Goal: Communication & Community: Answer question/provide support

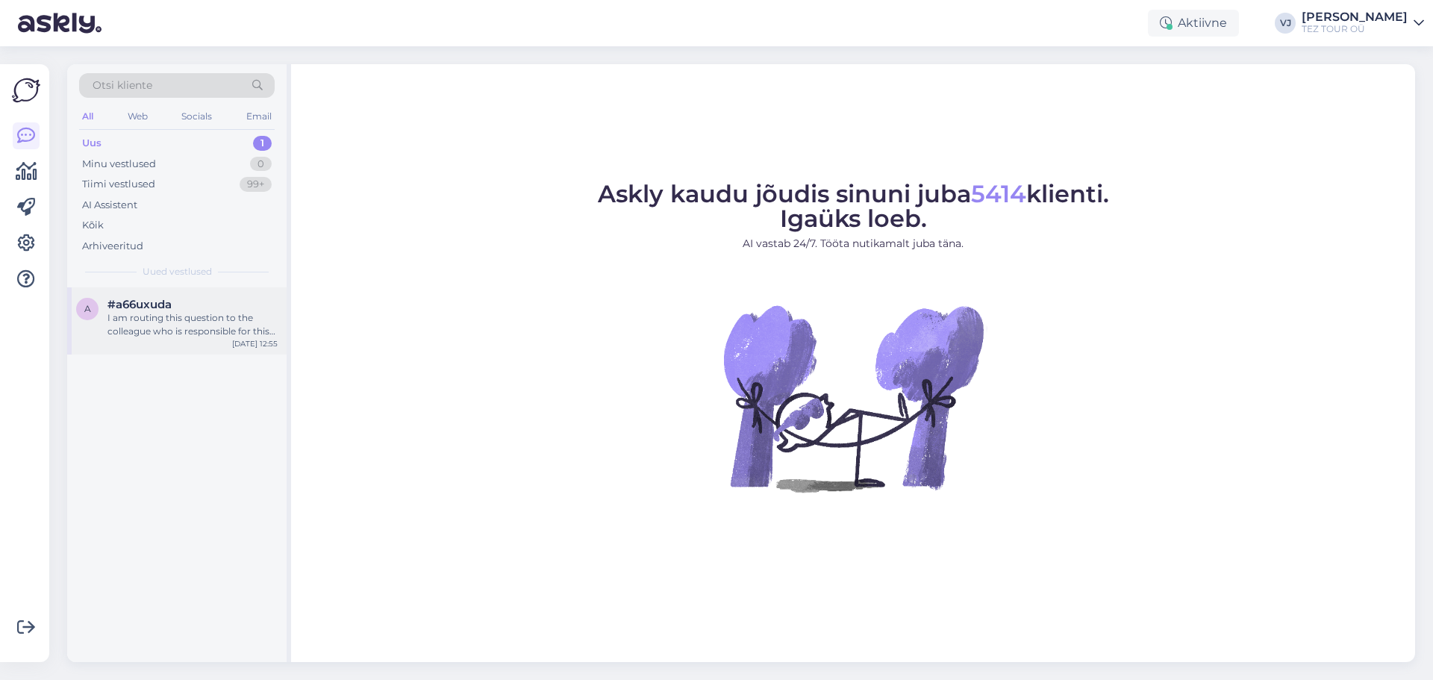
click at [154, 299] on span "#a66uxuda" at bounding box center [139, 304] width 64 height 13
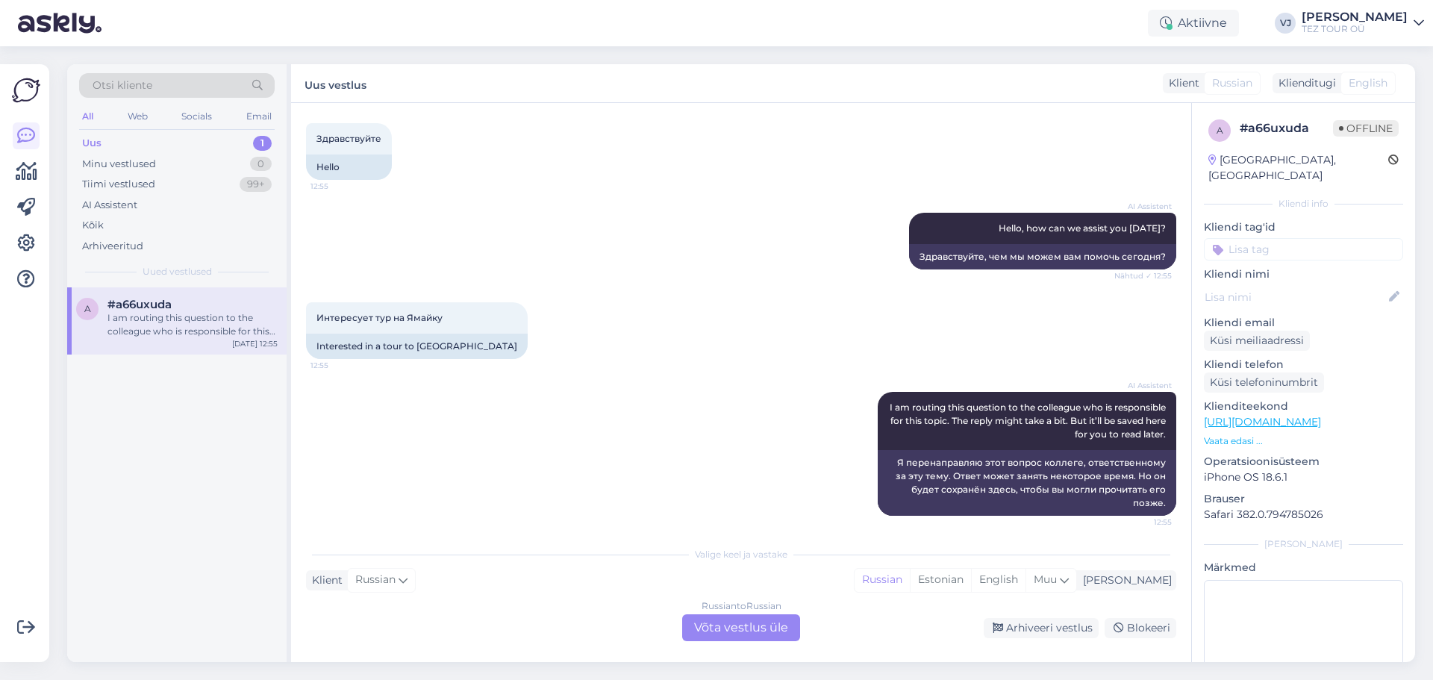
scroll to position [81, 0]
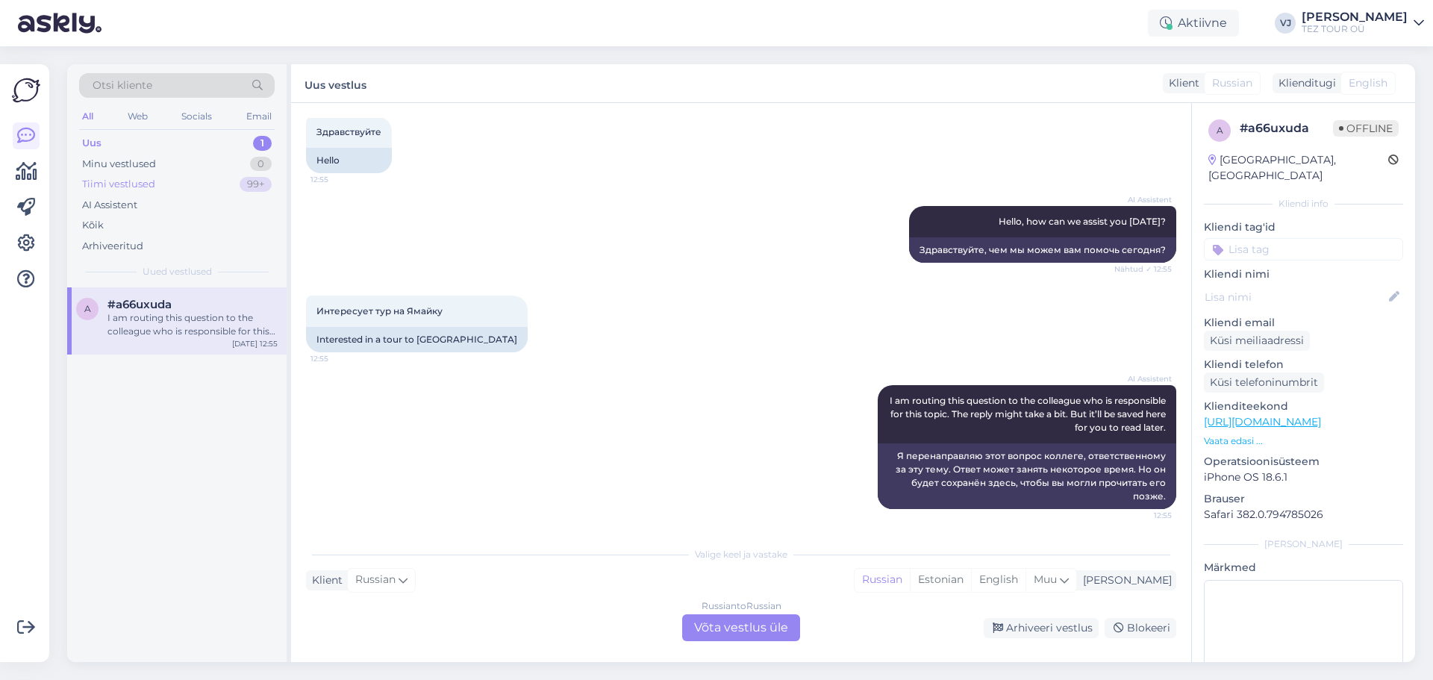
click at [184, 177] on div "Tiimi vestlused 99+" at bounding box center [176, 184] width 195 height 21
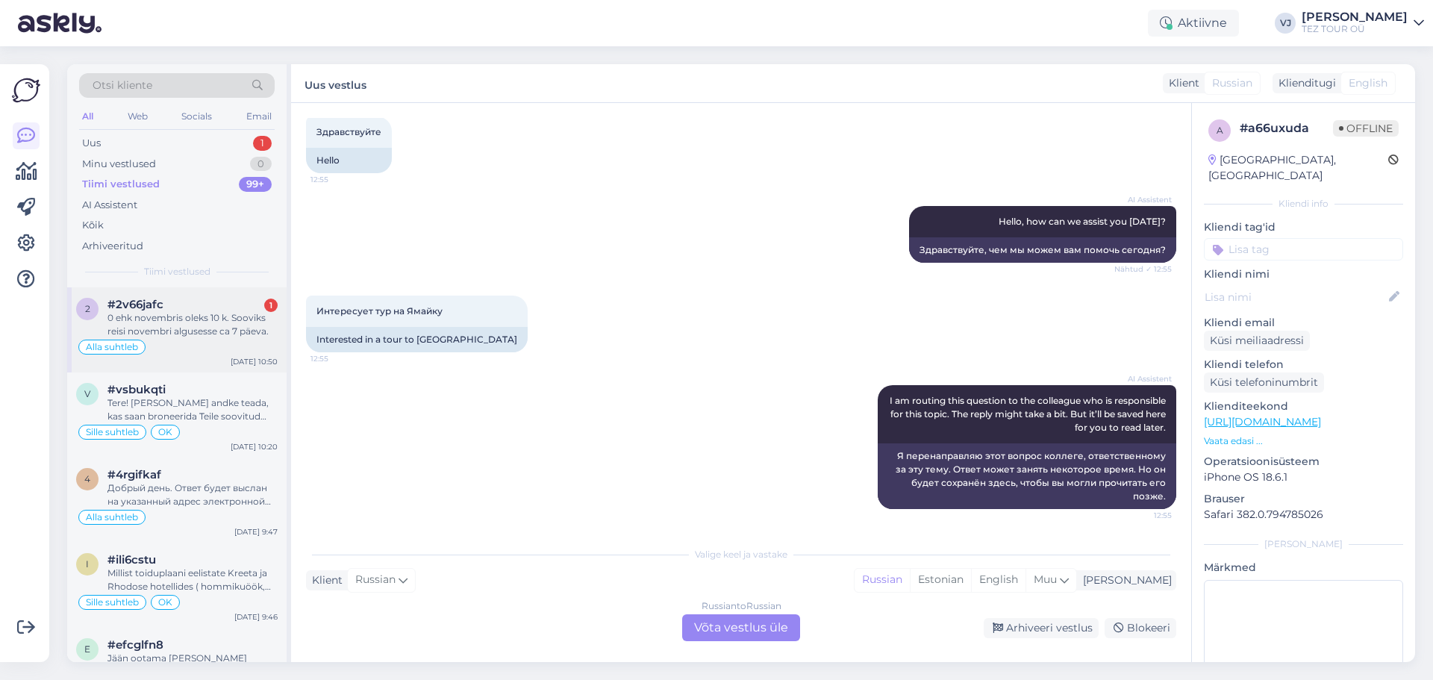
click at [199, 310] on div "#2v66jafc 1" at bounding box center [192, 304] width 170 height 13
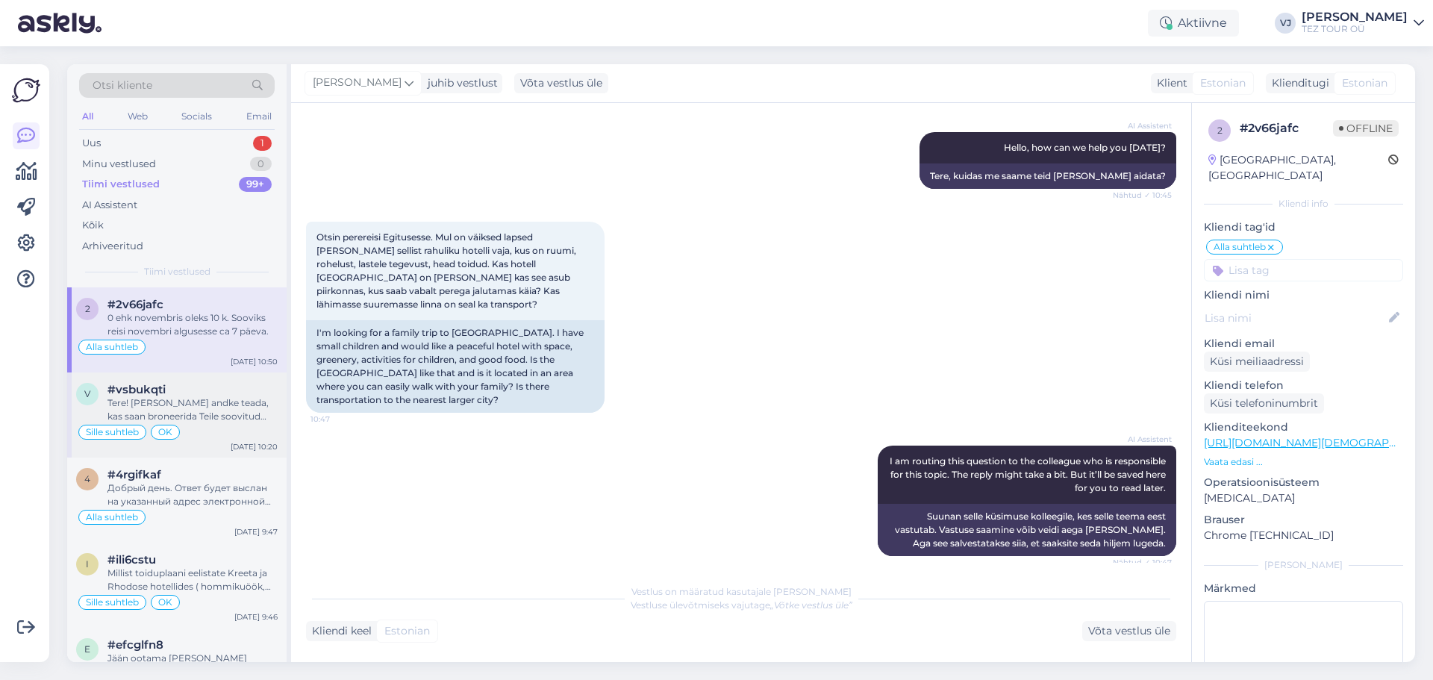
scroll to position [1, 0]
click at [220, 428] on div "Sille suhtleb OK" at bounding box center [176, 431] width 201 height 18
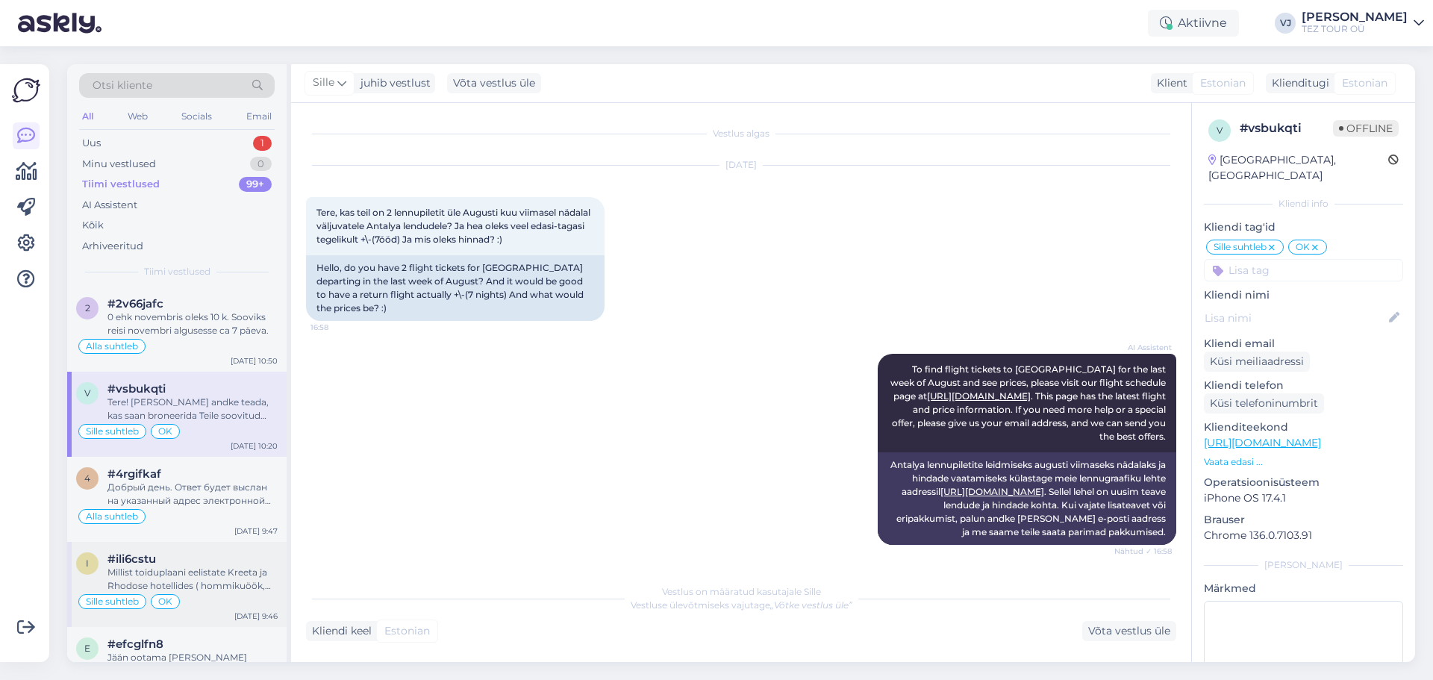
scroll to position [0, 0]
click at [207, 498] on div "Добрый день. Ответ будет выслан на указанный адрес электронной почты." at bounding box center [192, 494] width 170 height 27
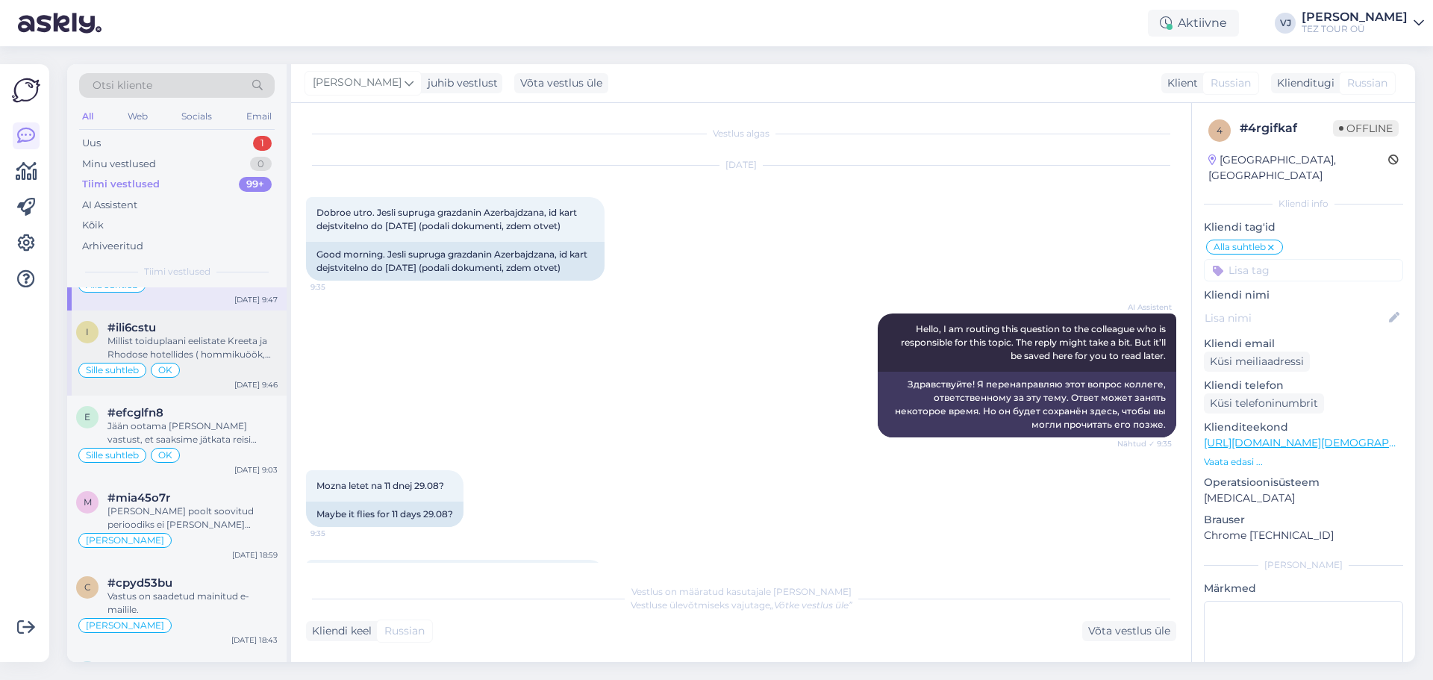
click at [211, 342] on div "Millist toiduplaani eelistate Kreeta ja Rhodose hotellides ( hommikuöök, hommik…" at bounding box center [192, 347] width 170 height 27
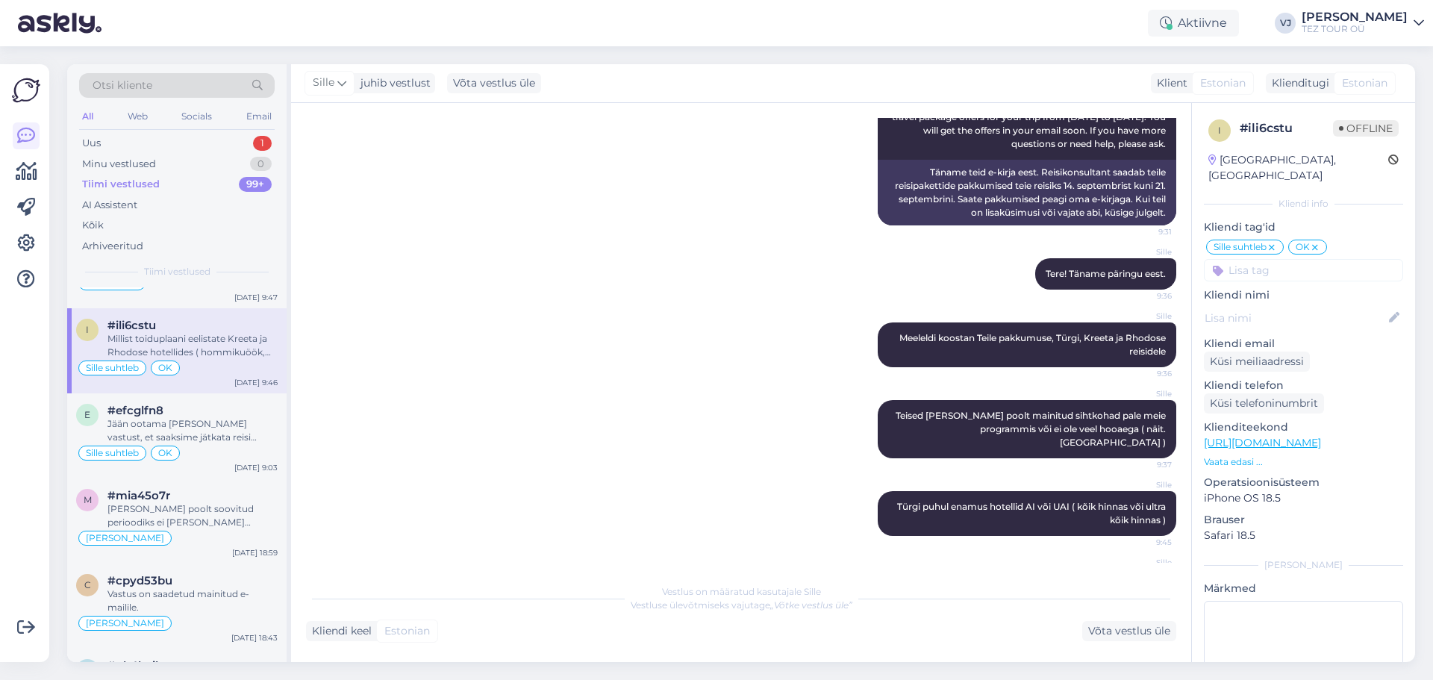
scroll to position [235, 0]
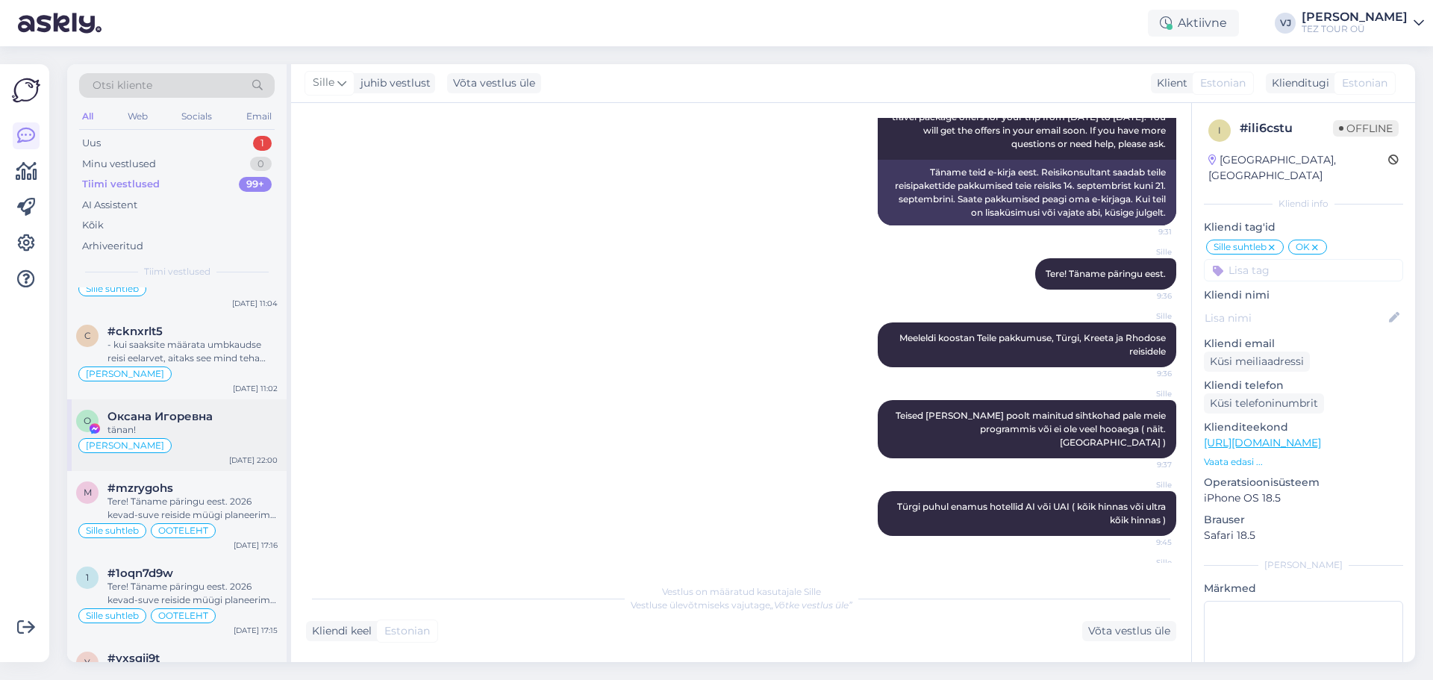
click at [222, 459] on div "О Оксана Игоревна tänan! Natalja suhtleb Aug 19 22:00" at bounding box center [176, 435] width 219 height 72
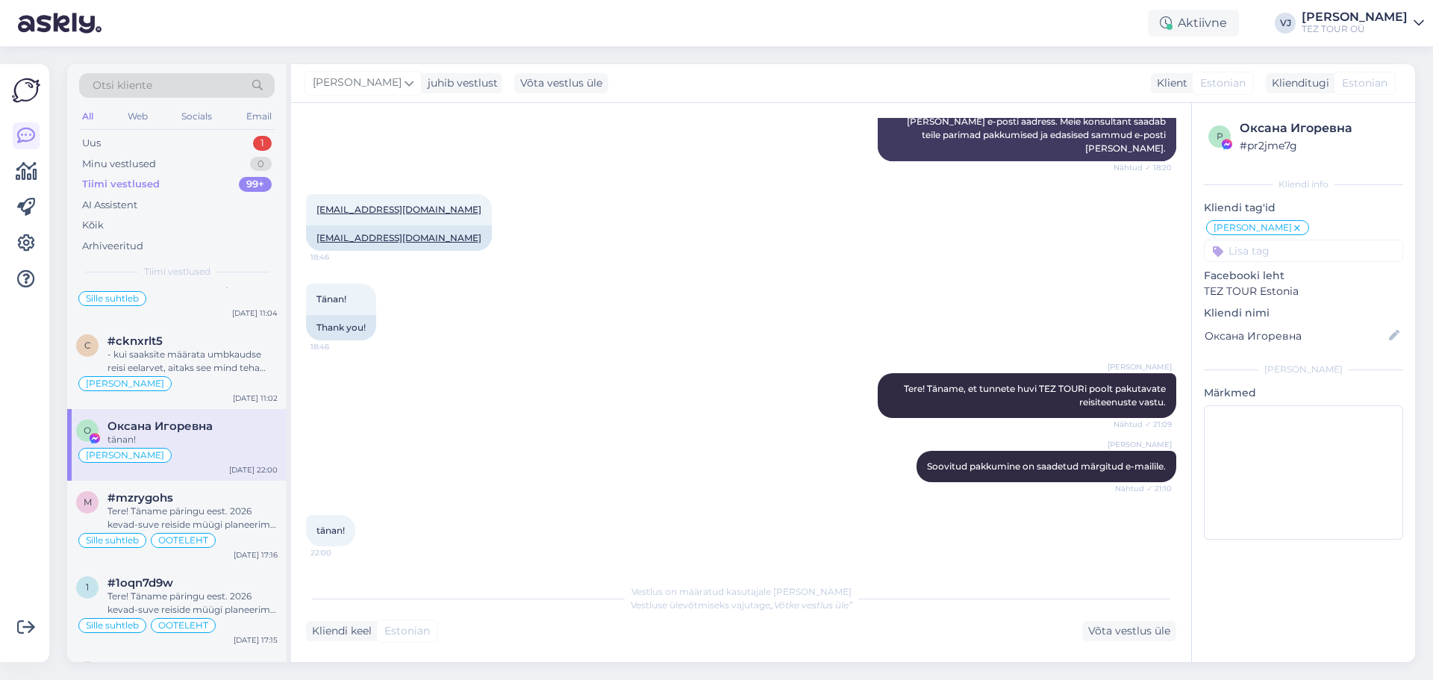
scroll to position [304, 0]
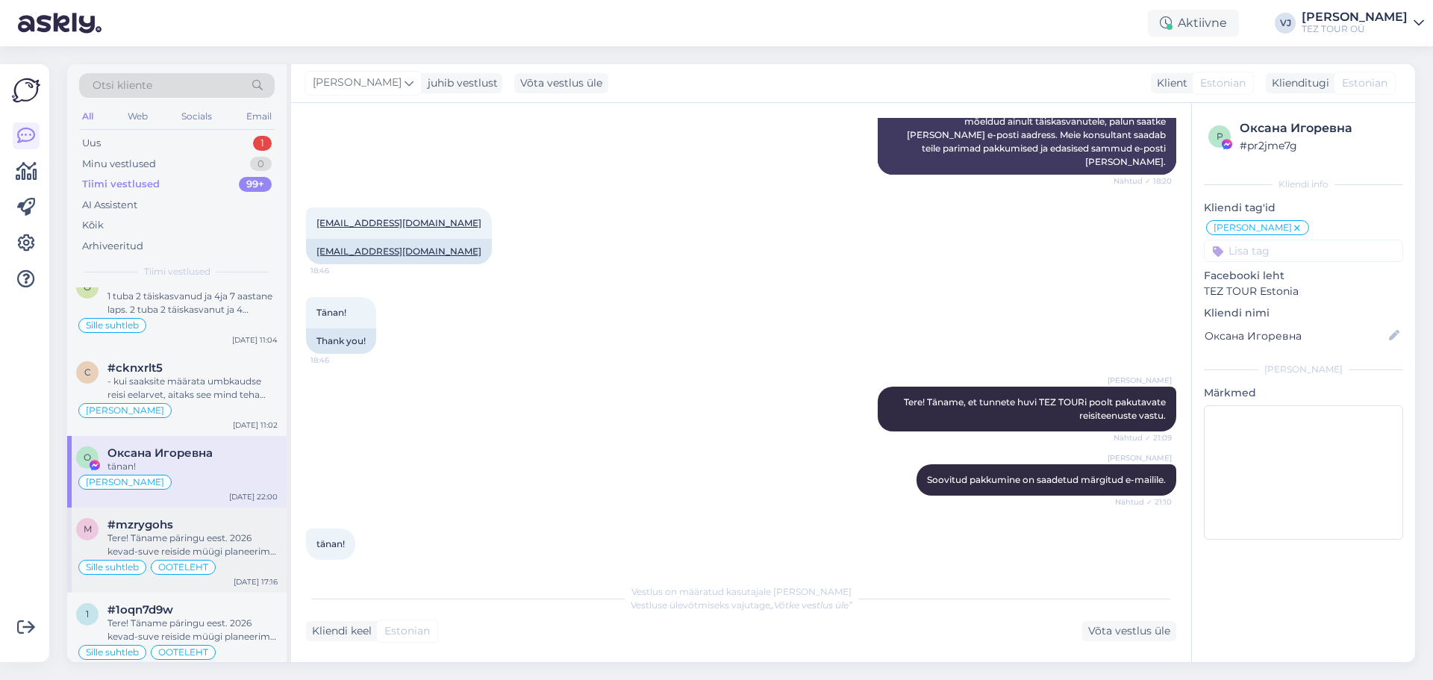
click at [223, 511] on div "m #mzrygohs Tere! Täname päringu eest. 2026 kevad-suve reiside müügi planeerime…" at bounding box center [176, 549] width 219 height 85
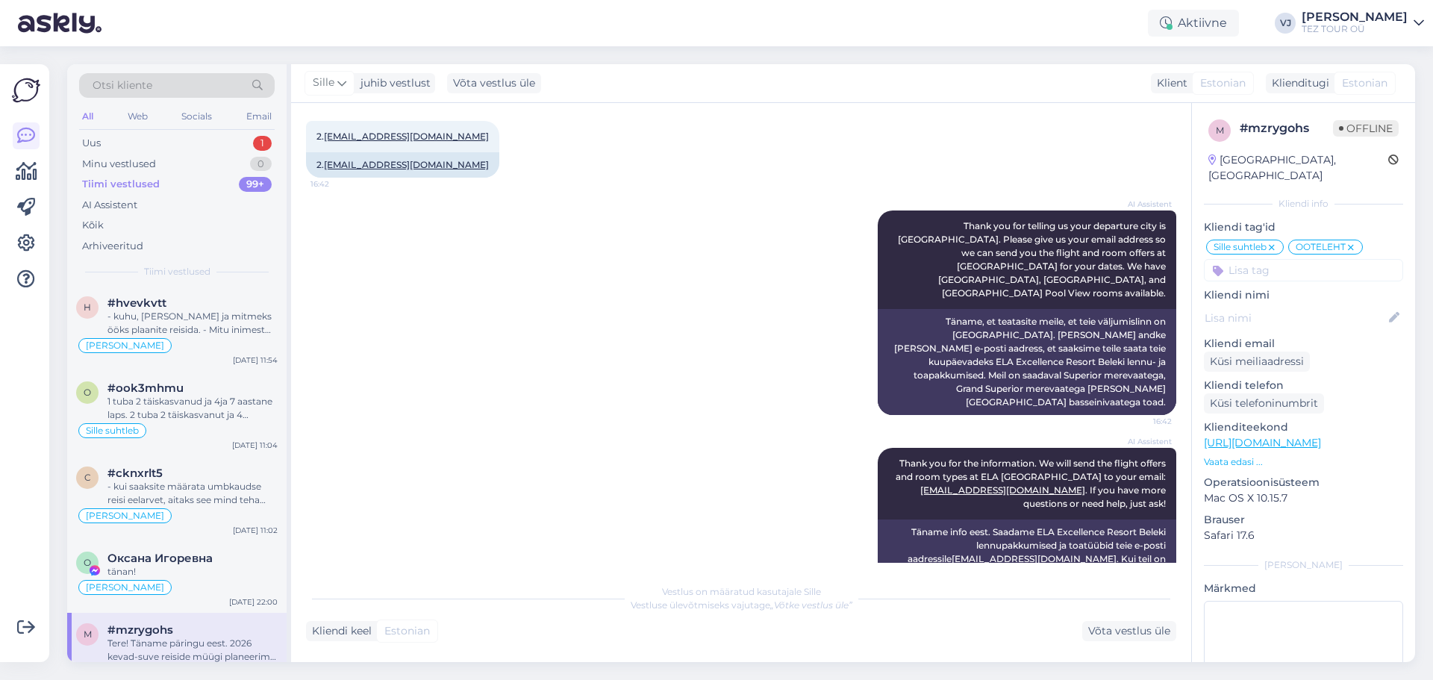
scroll to position [851, 0]
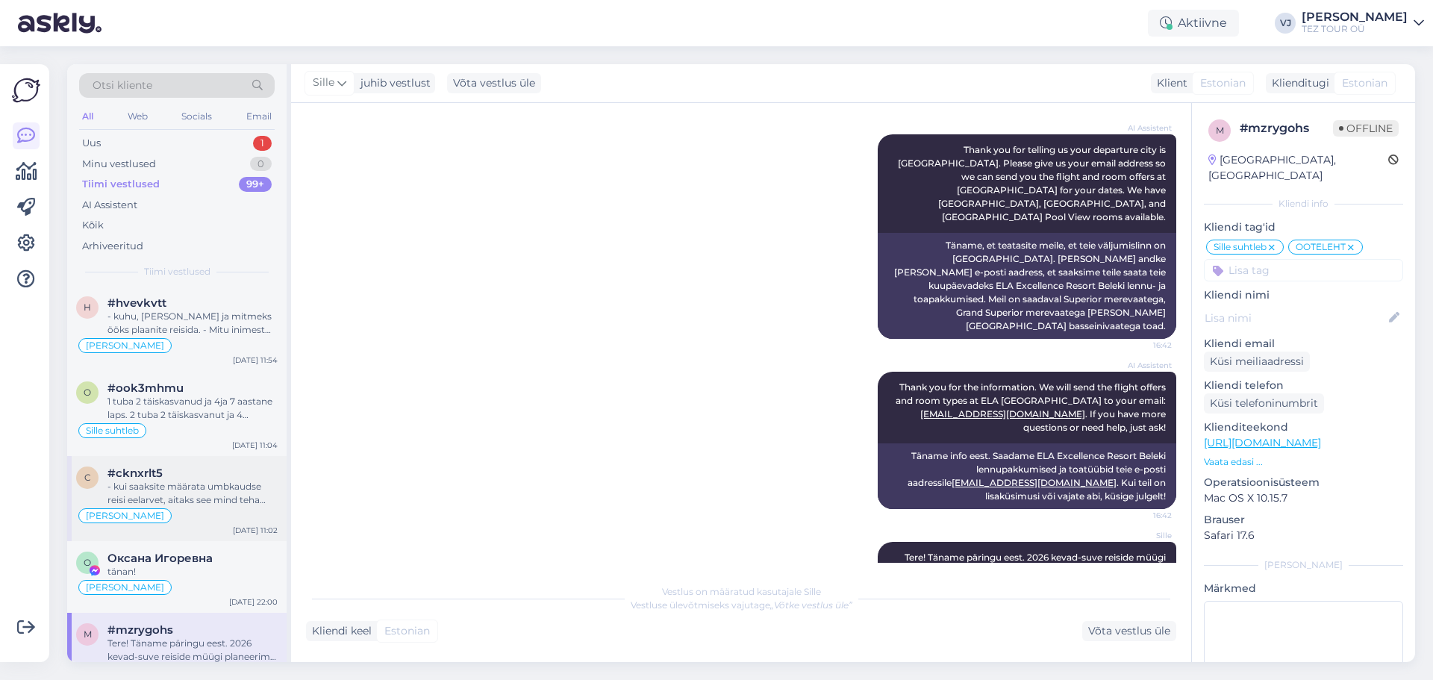
click at [213, 500] on div "- kui saaksite määrata umbkaudse reisi eelarvet, aitaks see mind teha pakkumise…" at bounding box center [192, 493] width 170 height 27
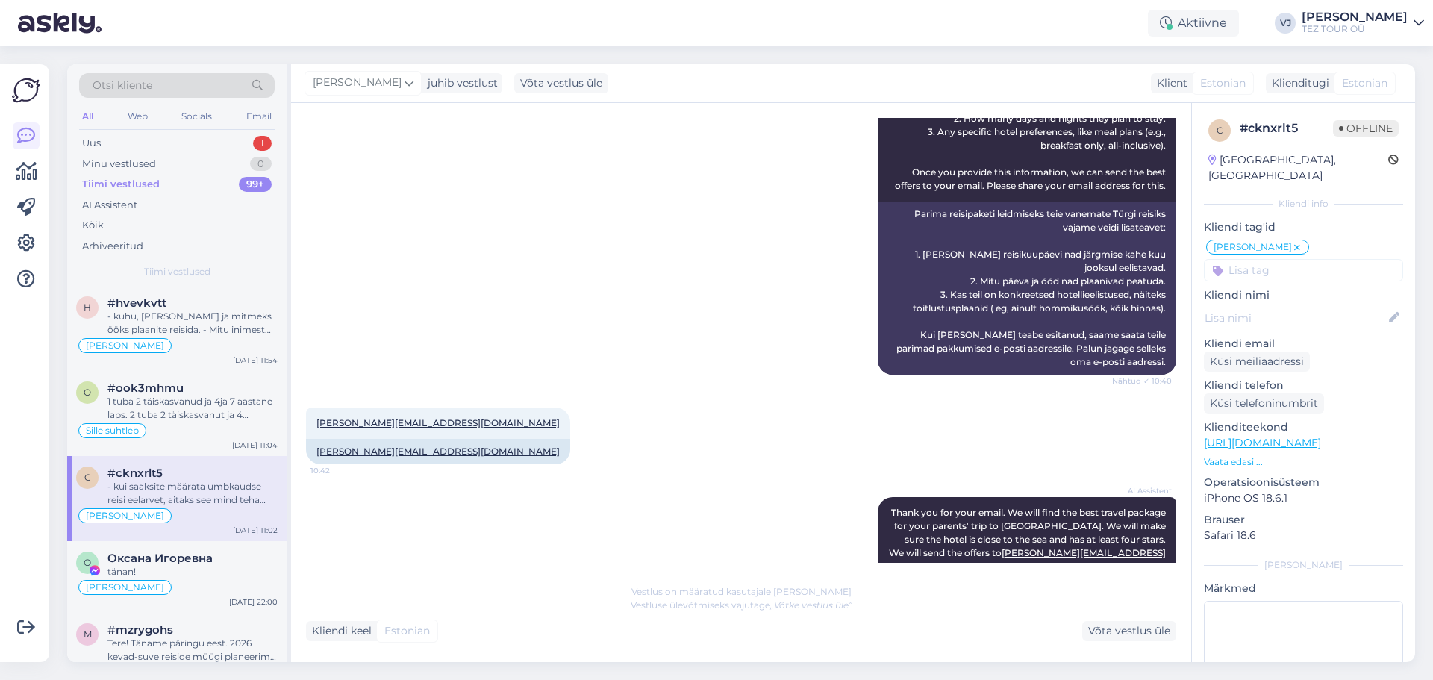
scroll to position [0, 0]
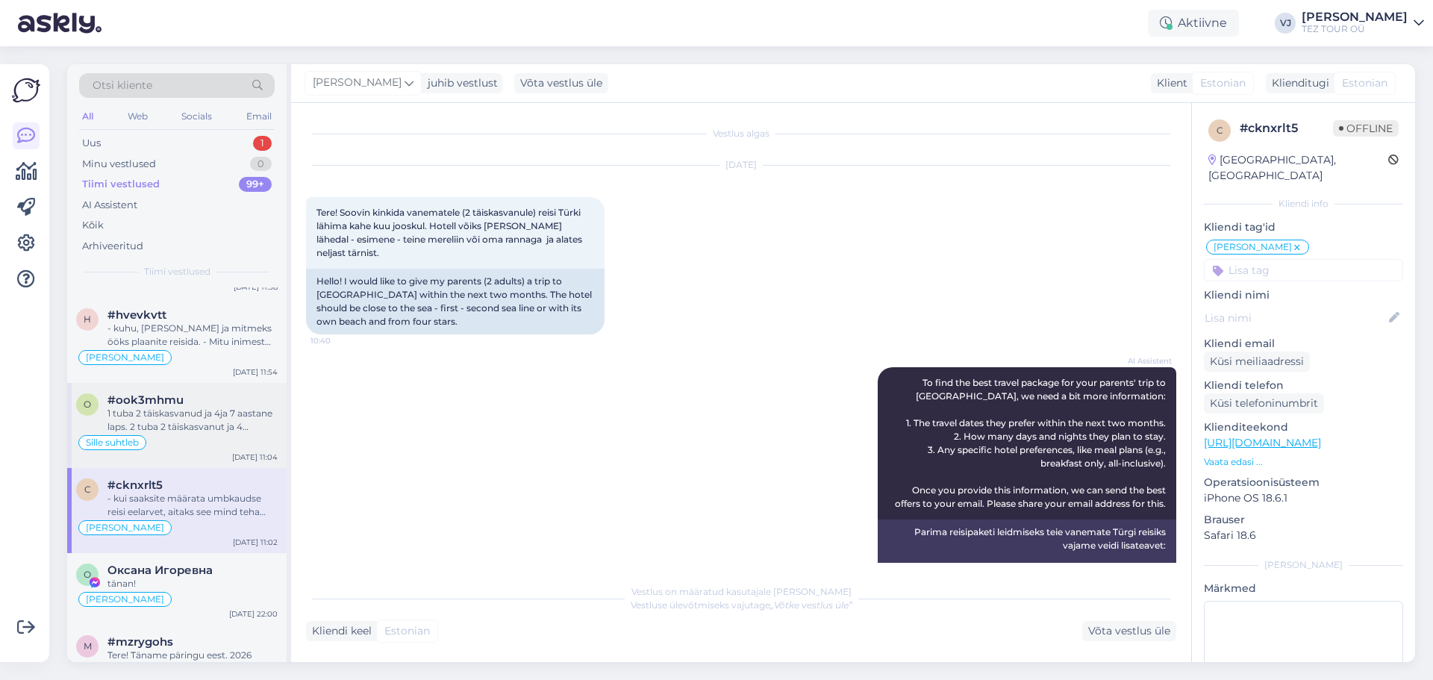
click at [208, 449] on div "Sille suhtleb" at bounding box center [176, 442] width 201 height 18
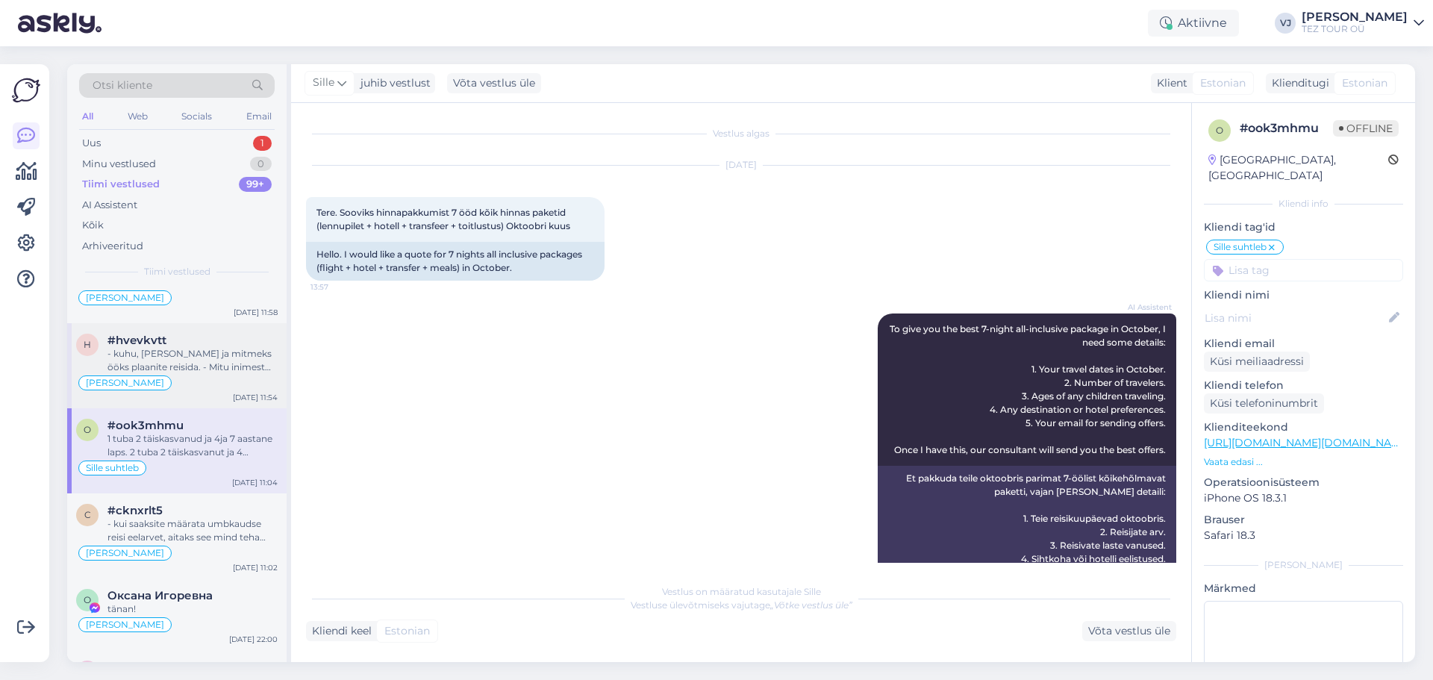
click at [145, 355] on div "- kuhu, millal ja mitmeks ööks plaanite reisida. - Mitu inimest soovib reisile …" at bounding box center [192, 360] width 170 height 27
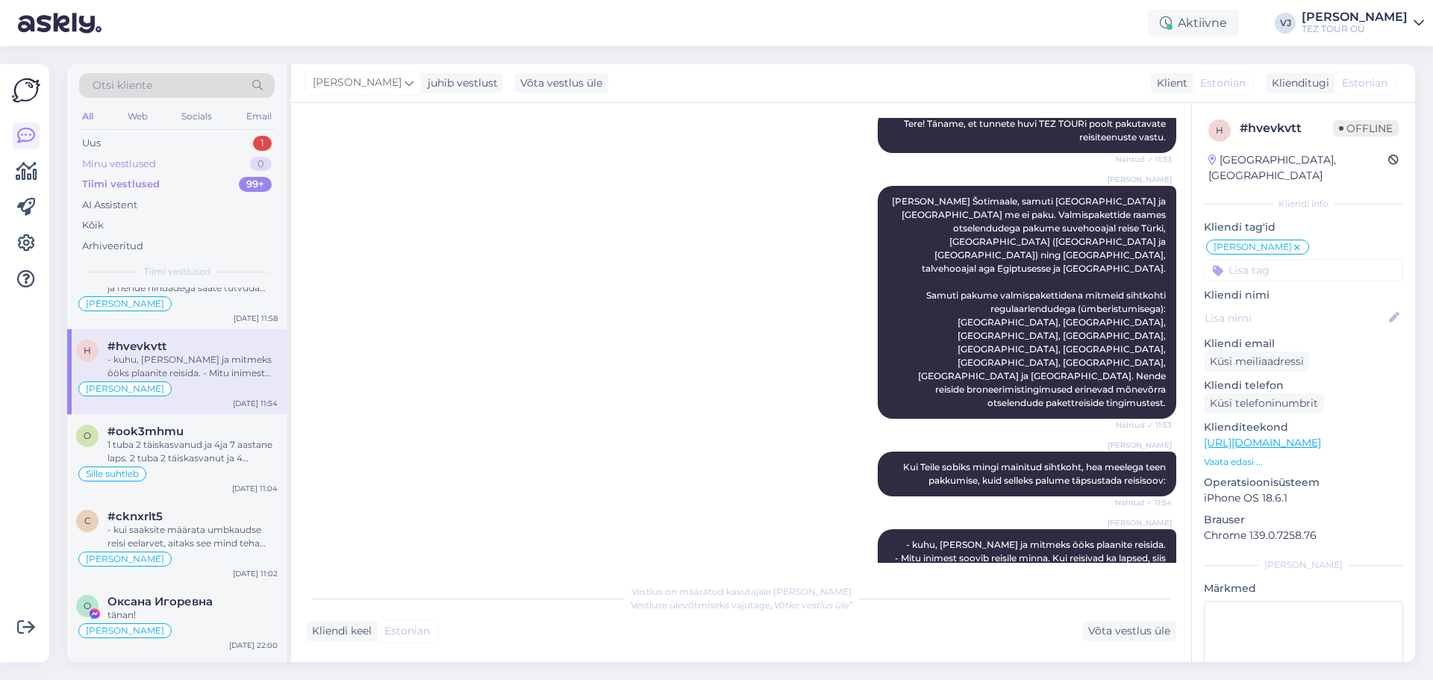
click at [129, 163] on div "Minu vestlused" at bounding box center [119, 164] width 74 height 15
